Goal: Use online tool/utility: Utilize a website feature to perform a specific function

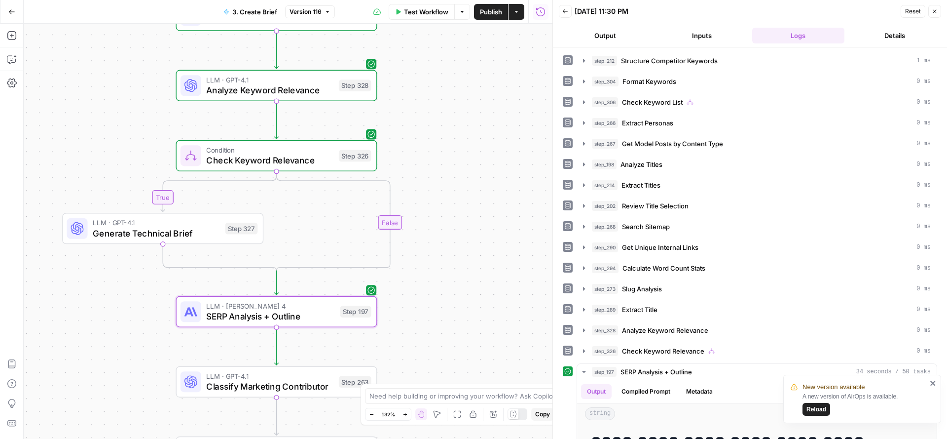
scroll to position [277, 0]
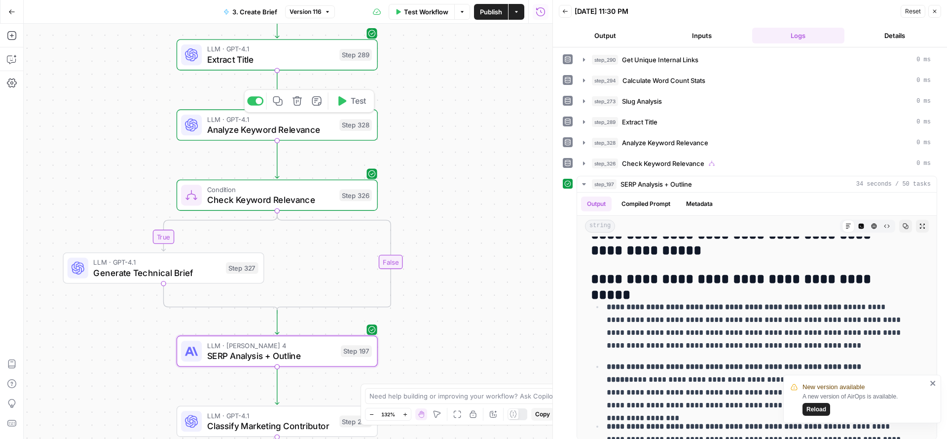
click at [341, 125] on div "Step 328" at bounding box center [355, 125] width 33 height 12
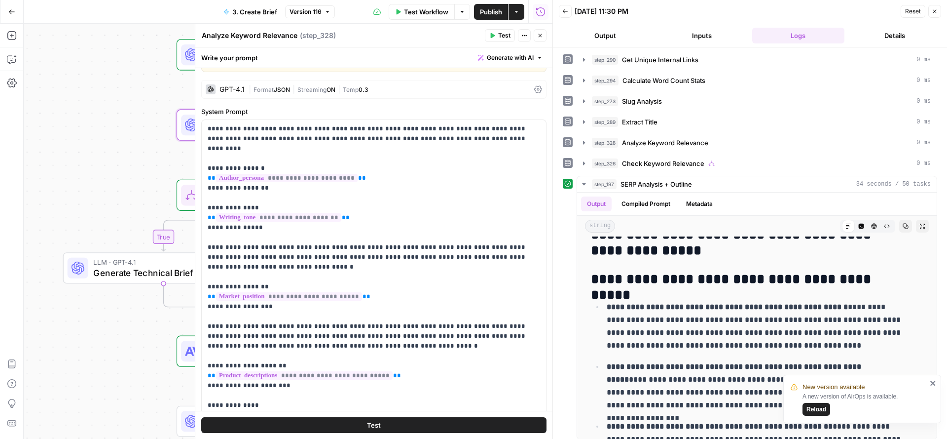
scroll to position [32, 0]
click at [403, 141] on p "**********" at bounding box center [369, 310] width 323 height 375
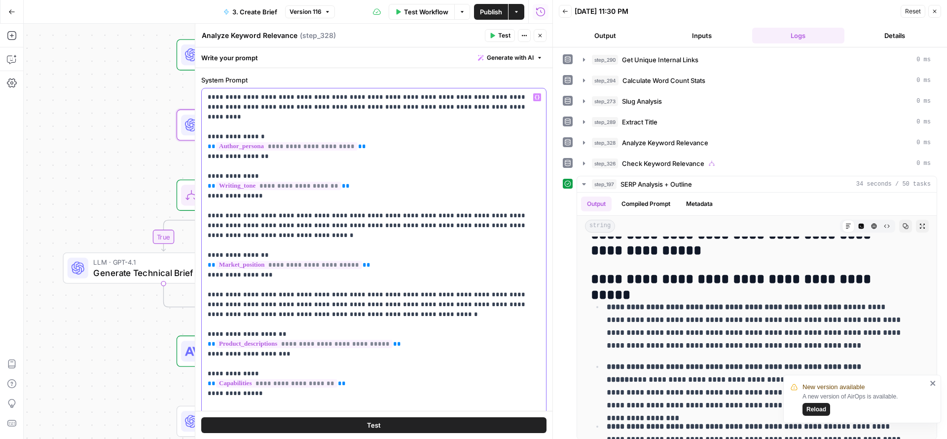
scroll to position [0, 0]
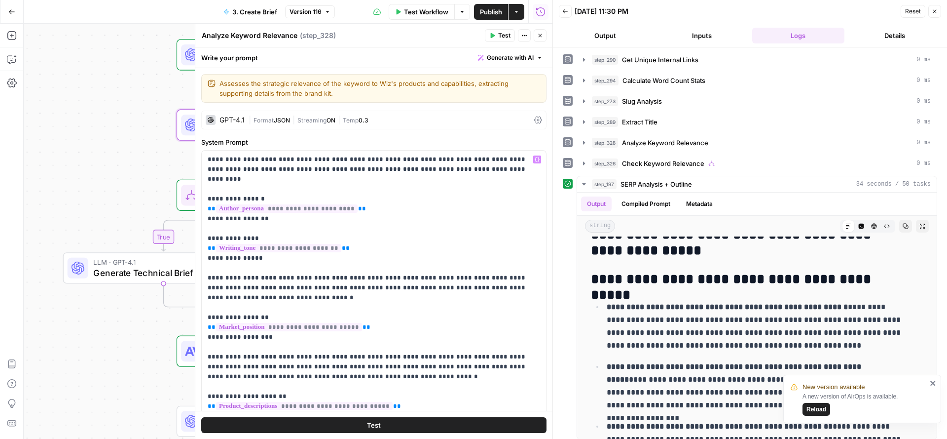
click at [541, 34] on icon "button" at bounding box center [540, 36] width 6 height 6
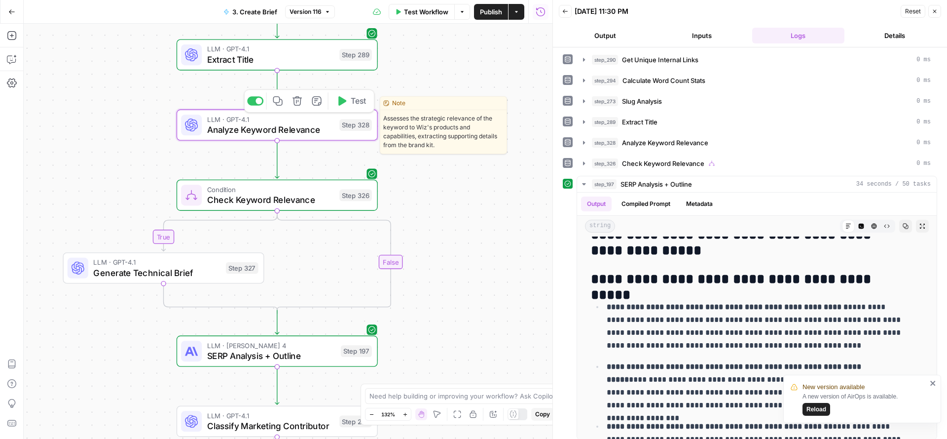
click at [338, 128] on div "LLM · GPT-4.1 Analyze Keyword Relevance Step 328 Copy step Delete step Edit Not…" at bounding box center [276, 125] width 191 height 22
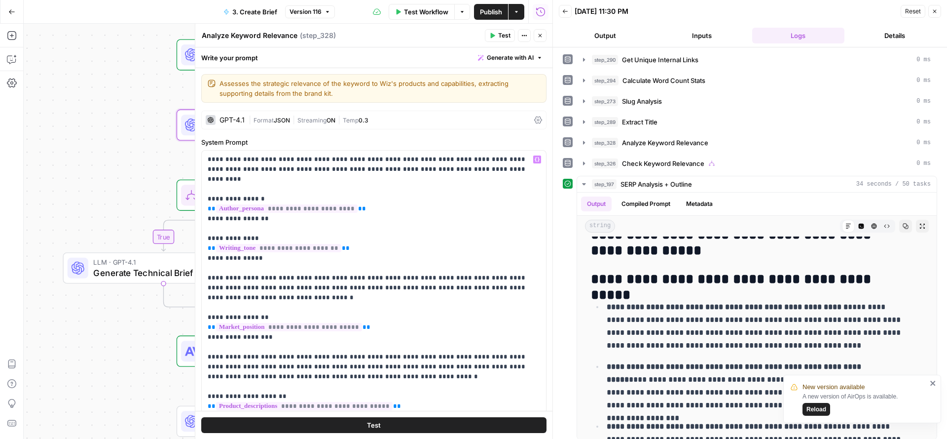
scroll to position [14, 0]
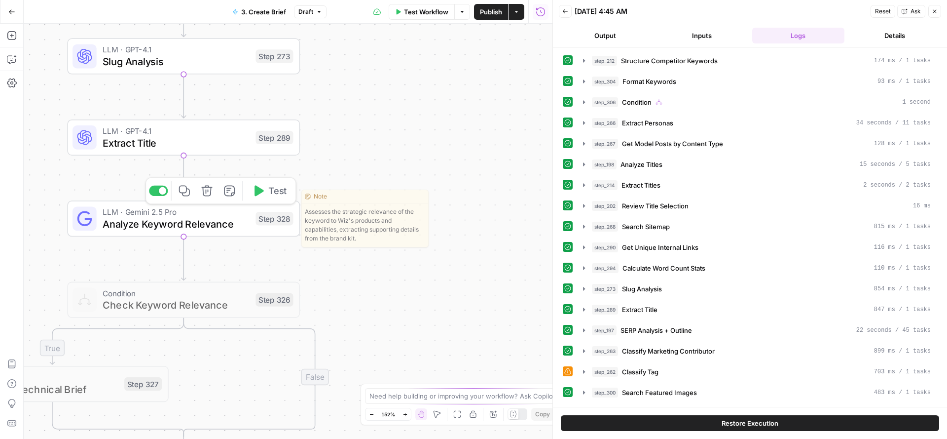
click at [270, 189] on span "Test" at bounding box center [277, 190] width 18 height 13
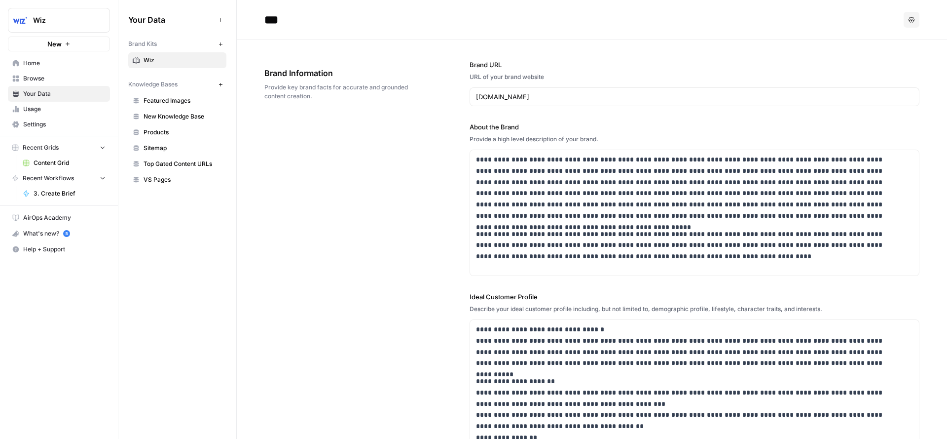
scroll to position [7941, 0]
